Goal: Transaction & Acquisition: Purchase product/service

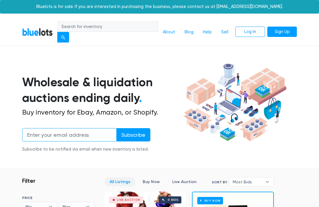
click at [48, 128] on input "email" at bounding box center [69, 134] width 95 height 13
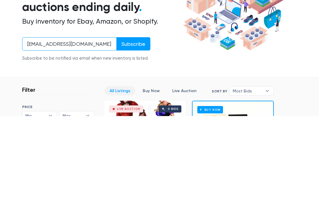
type input "makethatmoney12@gmail.com"
click at [135, 128] on input "Subscribe" at bounding box center [133, 134] width 34 height 13
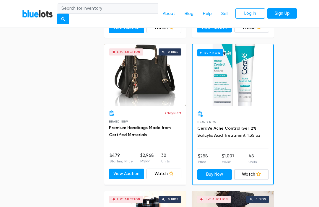
scroll to position [442, 0]
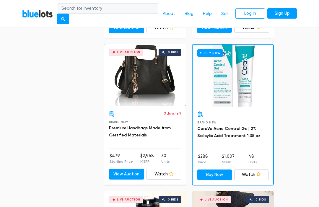
click at [165, 83] on div "Live Auction 0 bids" at bounding box center [145, 75] width 82 height 62
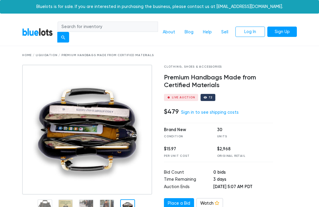
click at [129, 172] on img at bounding box center [87, 130] width 130 height 130
click at [300, 105] on div at bounding box center [290, 170] width 24 height 211
click at [36, 32] on link "BlueLots" at bounding box center [37, 32] width 31 height 9
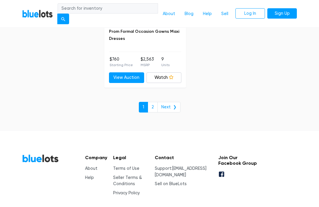
scroll to position [3909, 0]
click at [153, 102] on link "2" at bounding box center [153, 107] width 10 height 11
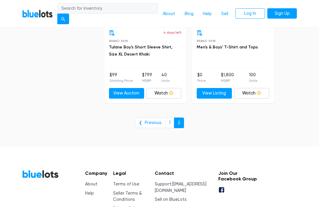
scroll to position [549, 0]
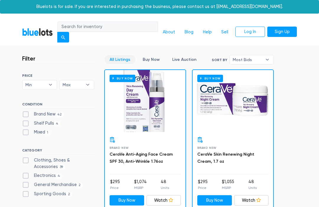
scroll to position [582, 0]
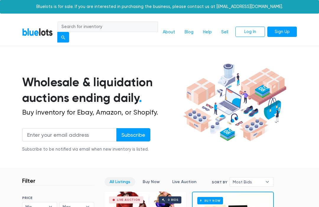
scroll to position [474, 0]
